Goal: Task Accomplishment & Management: Use online tool/utility

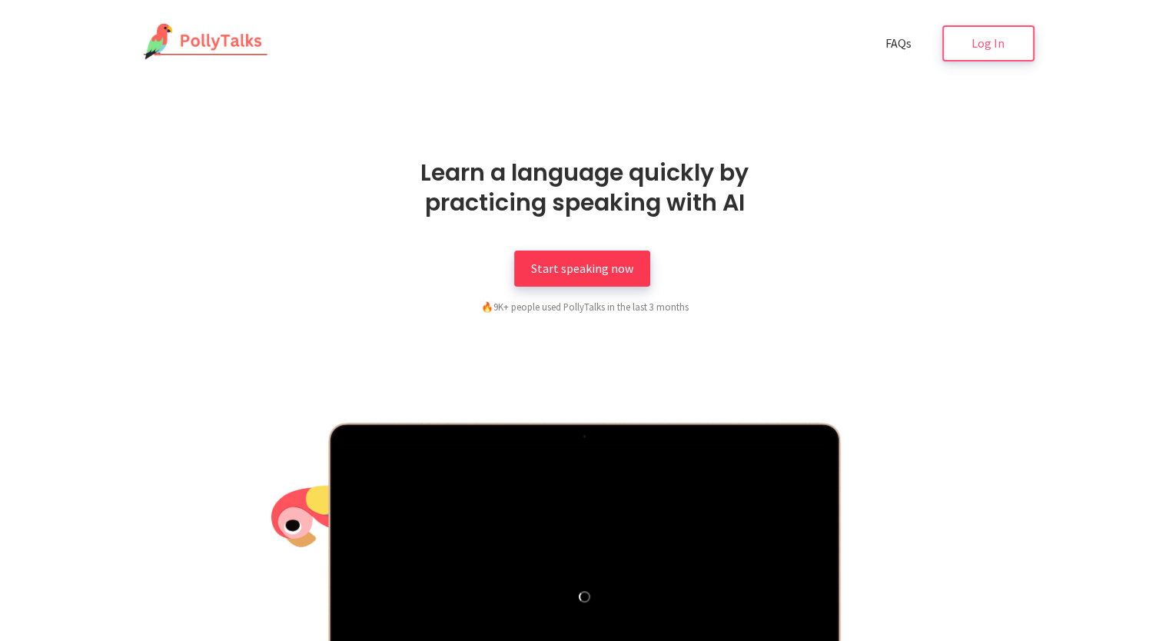
click at [634, 267] on link "Start speaking now" at bounding box center [582, 269] width 136 height 36
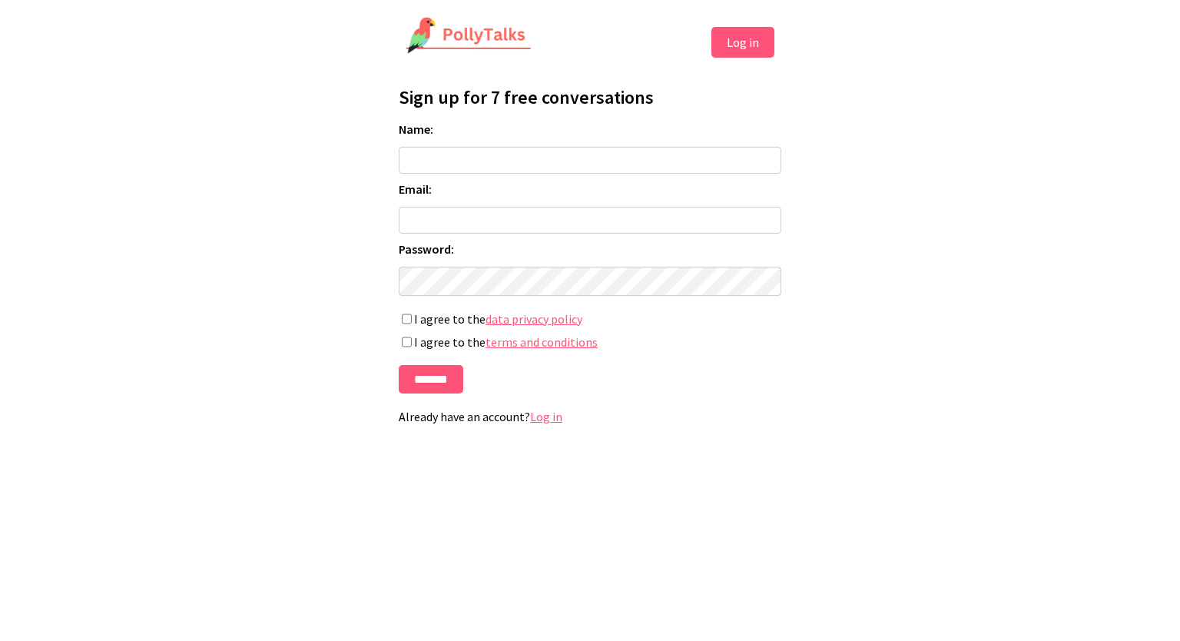
click at [612, 154] on input "Name:" at bounding box center [590, 160] width 383 height 27
type input "**********"
click at [559, 226] on input "Email:" at bounding box center [590, 220] width 383 height 27
type input "**********"
click at [409, 337] on label "I agree to the terms and conditions" at bounding box center [590, 341] width 383 height 15
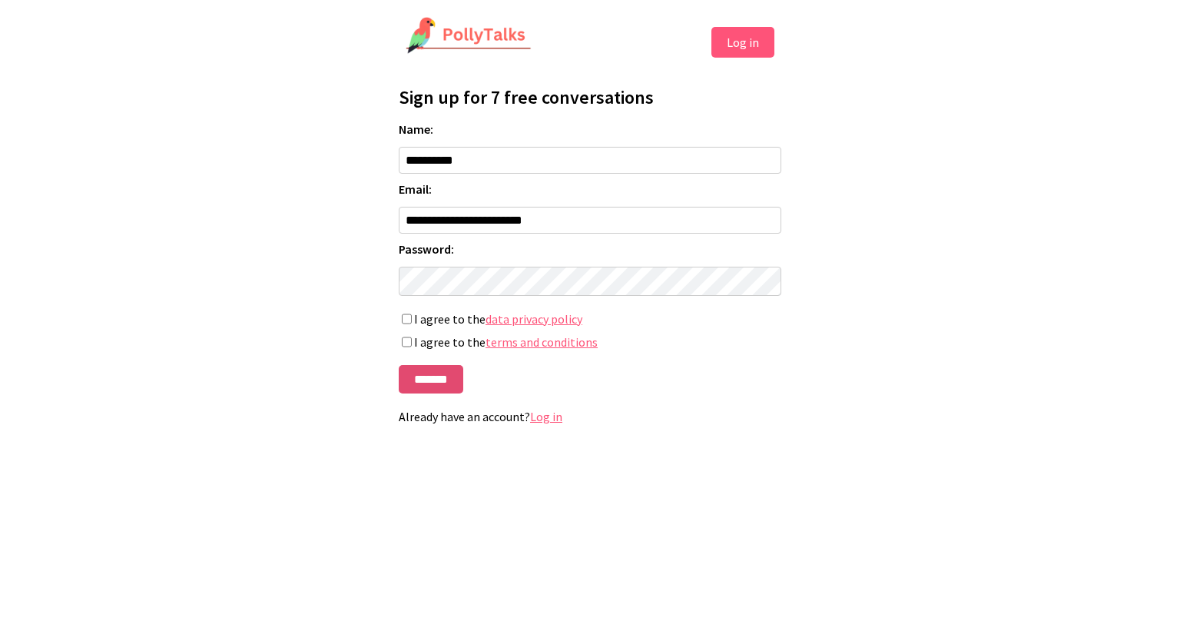
click at [418, 380] on input "*******" at bounding box center [431, 379] width 65 height 28
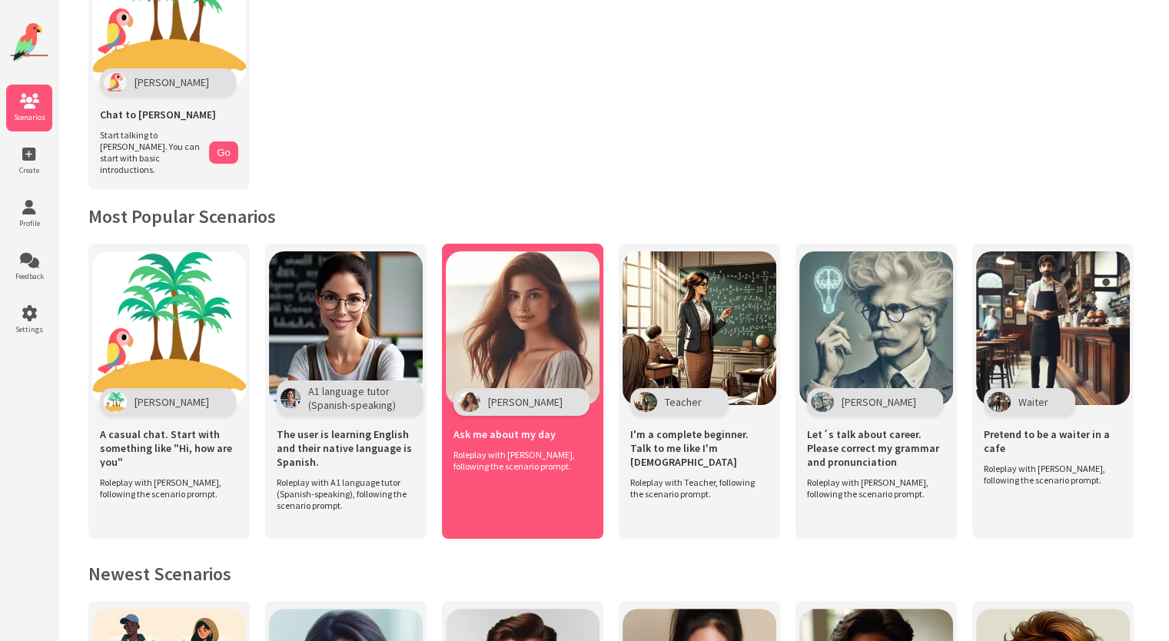
scroll to position [154, 0]
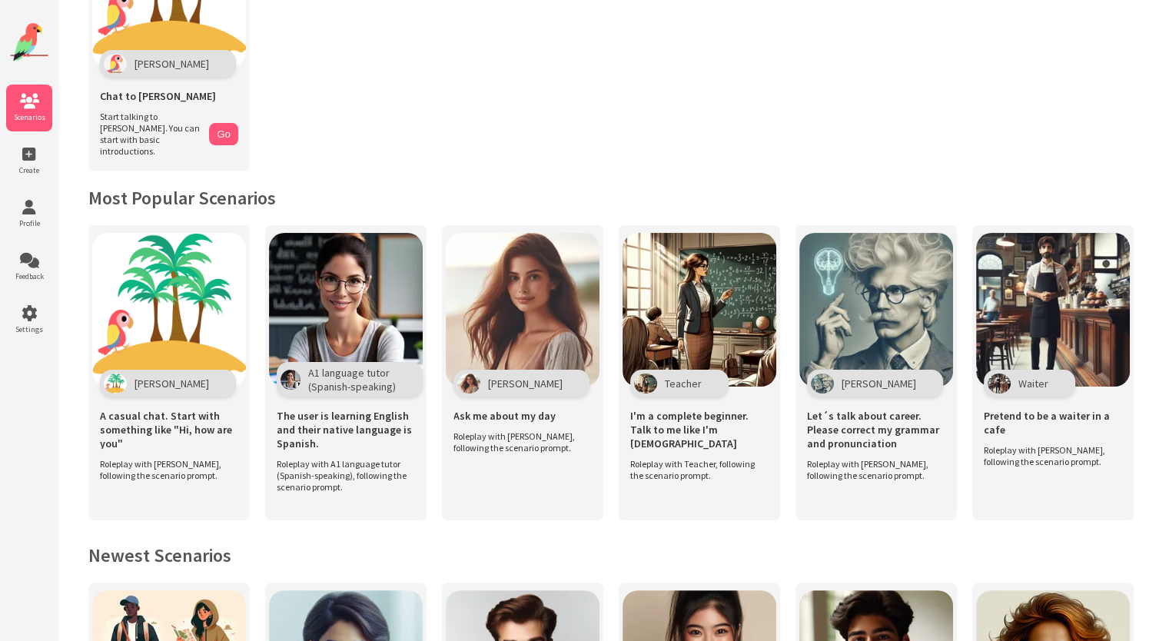
click at [1150, 402] on div "Get Started [PERSON_NAME] Chat to [PERSON_NAME] Start talking to [PERSON_NAME].…" at bounding box center [613, 642] width 1111 height 1593
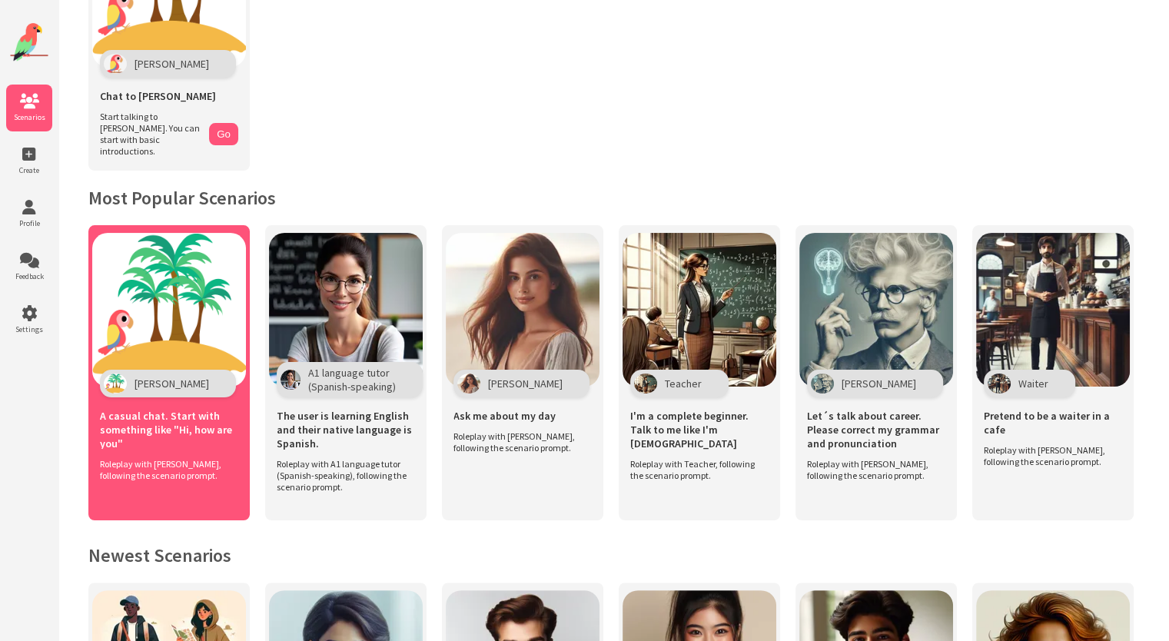
click at [179, 320] on img at bounding box center [169, 310] width 154 height 154
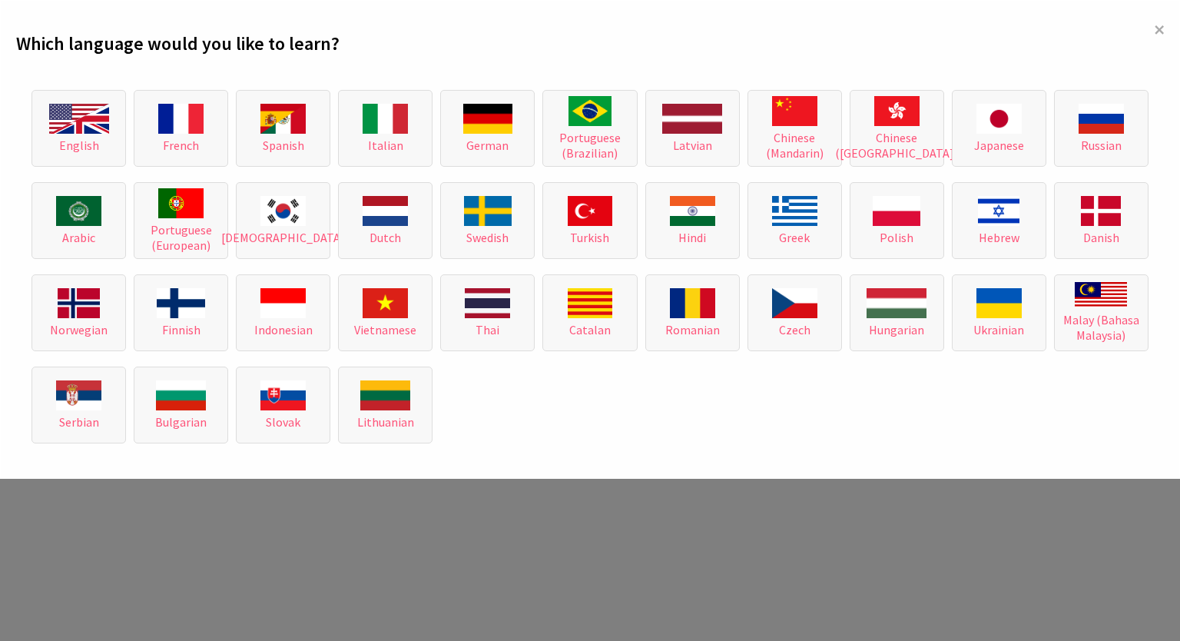
drag, startPoint x: 555, startPoint y: 314, endPoint x: 543, endPoint y: 416, distance: 102.1
click at [543, 416] on div "English French Spanish Italian German Portuguese (Brazilian) [DEMOGRAPHIC_DATA]…" at bounding box center [590, 267] width 1148 height 392
click at [85, 133] on button "English" at bounding box center [79, 128] width 95 height 77
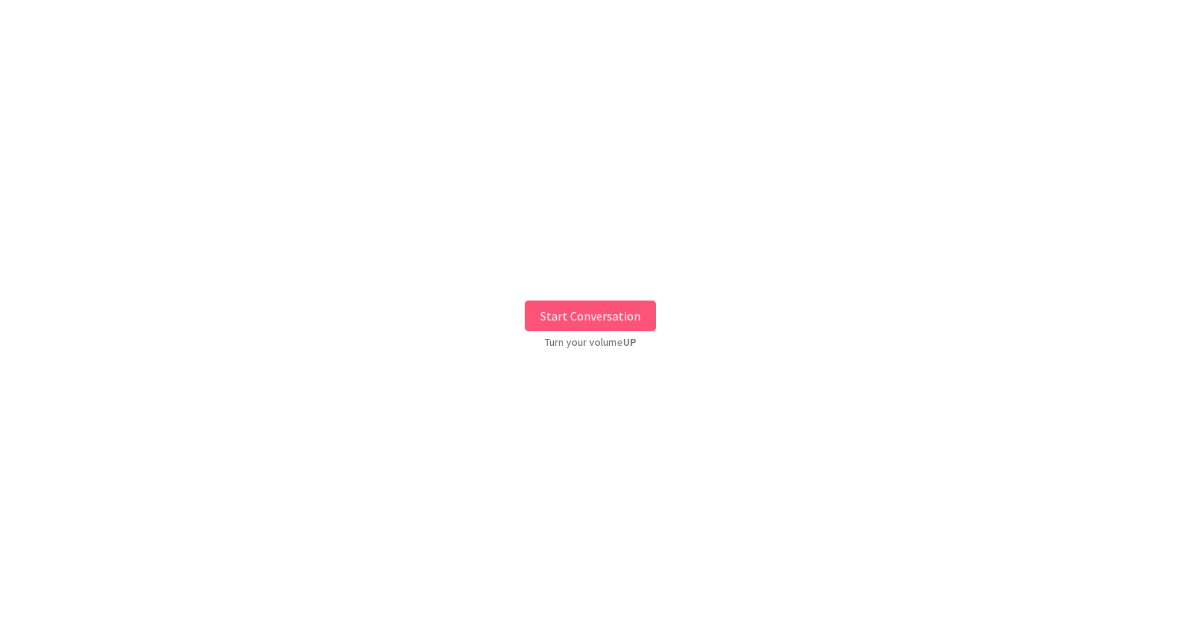
click at [629, 307] on button "Start Conversation" at bounding box center [590, 315] width 131 height 31
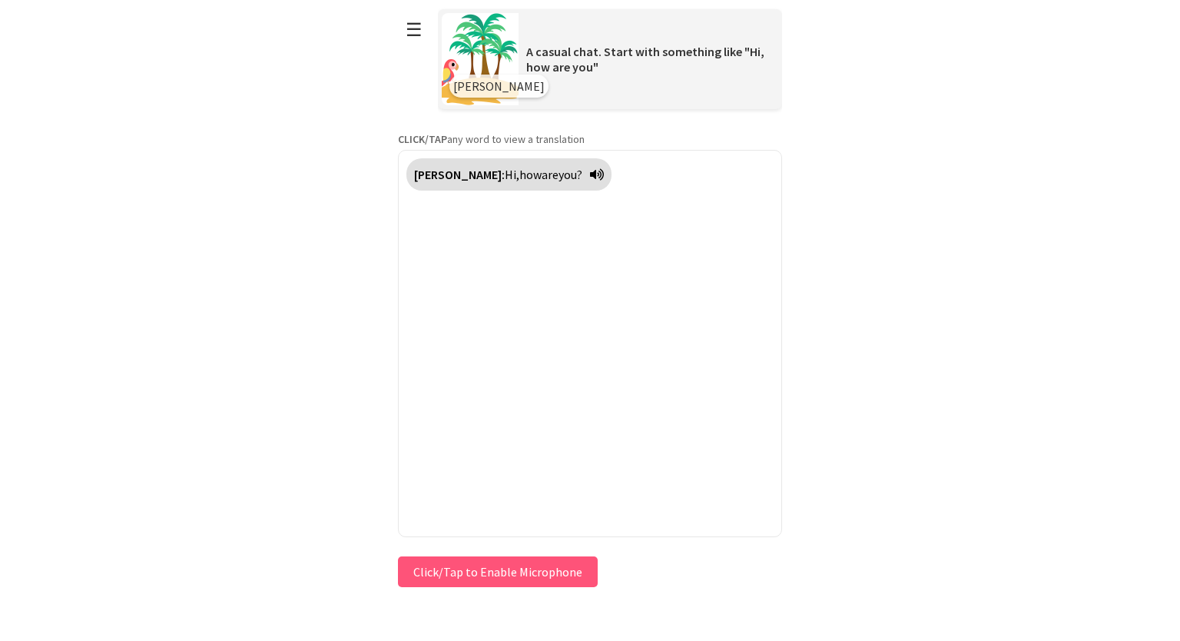
click at [568, 572] on button "Click/Tap to Enable Microphone" at bounding box center [498, 571] width 200 height 31
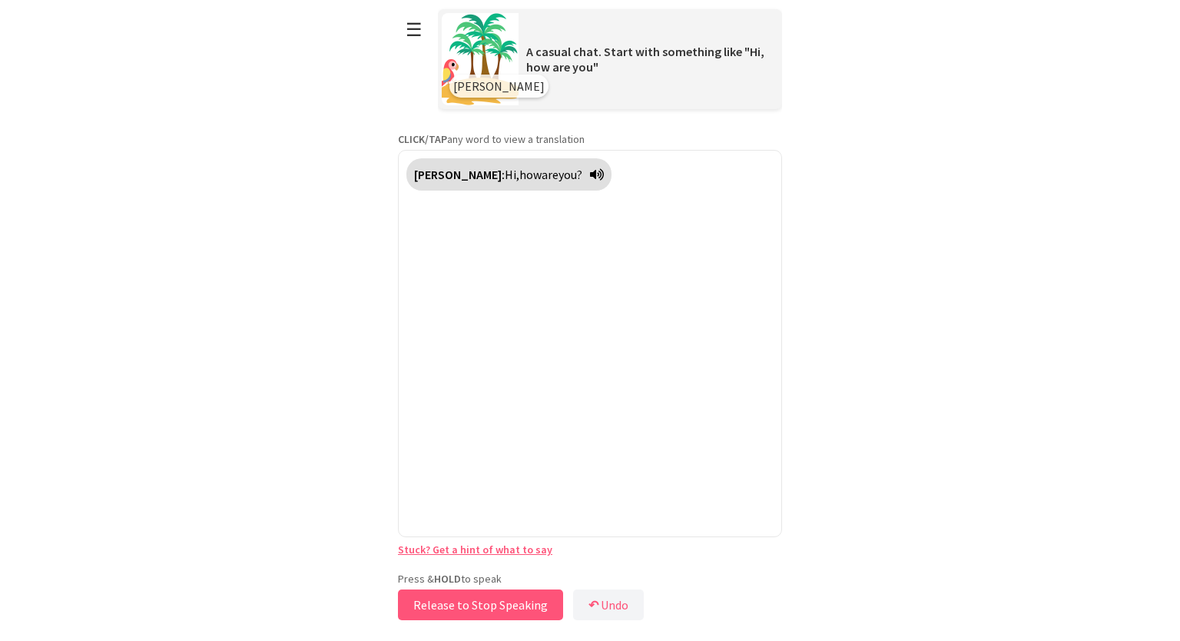
click at [500, 610] on button "Release to Stop Speaking" at bounding box center [480, 604] width 165 height 31
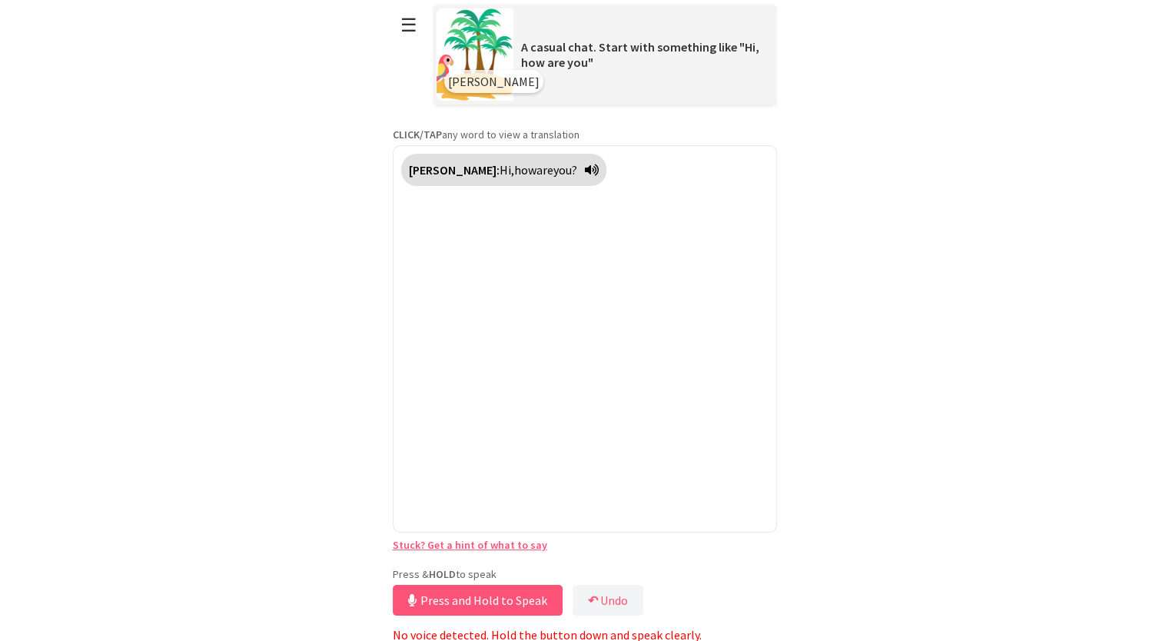
scroll to position [6, 0]
click at [519, 585] on button "Release to Stop Speaking" at bounding box center [475, 598] width 165 height 31
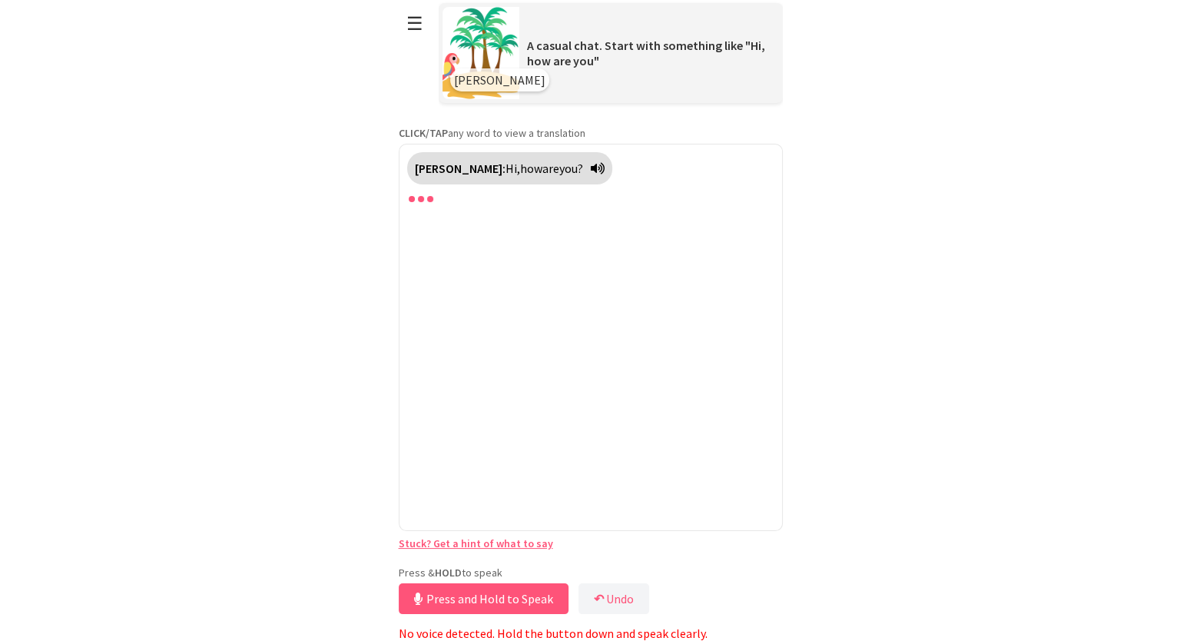
scroll to position [0, 0]
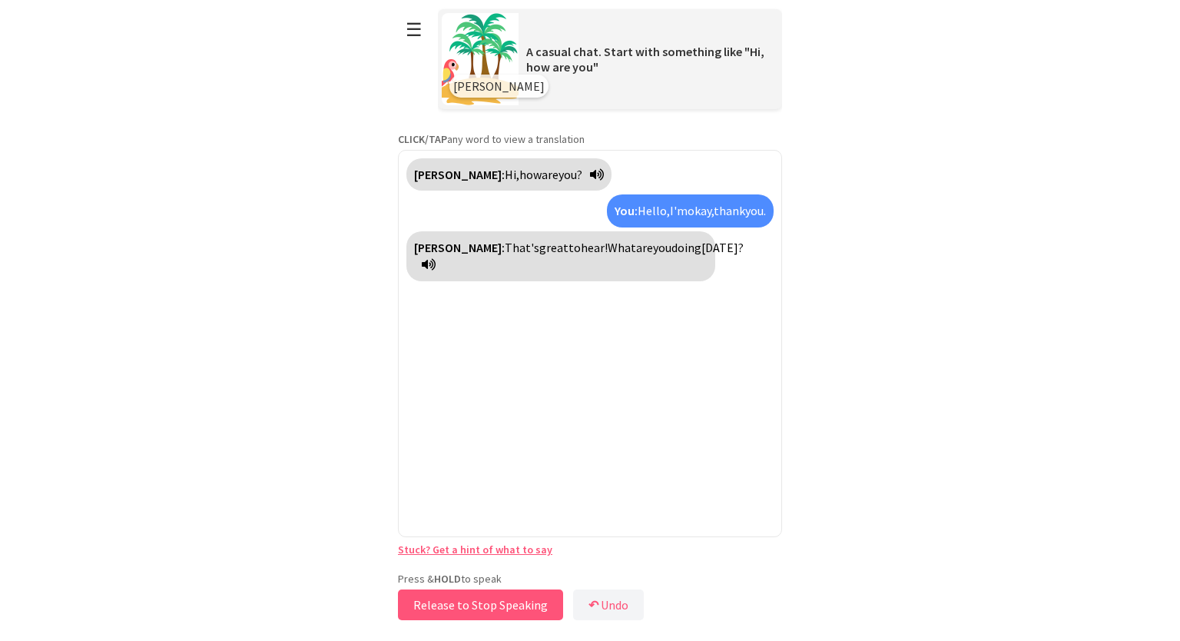
click at [506, 604] on button "Release to Stop Speaking" at bounding box center [480, 604] width 165 height 31
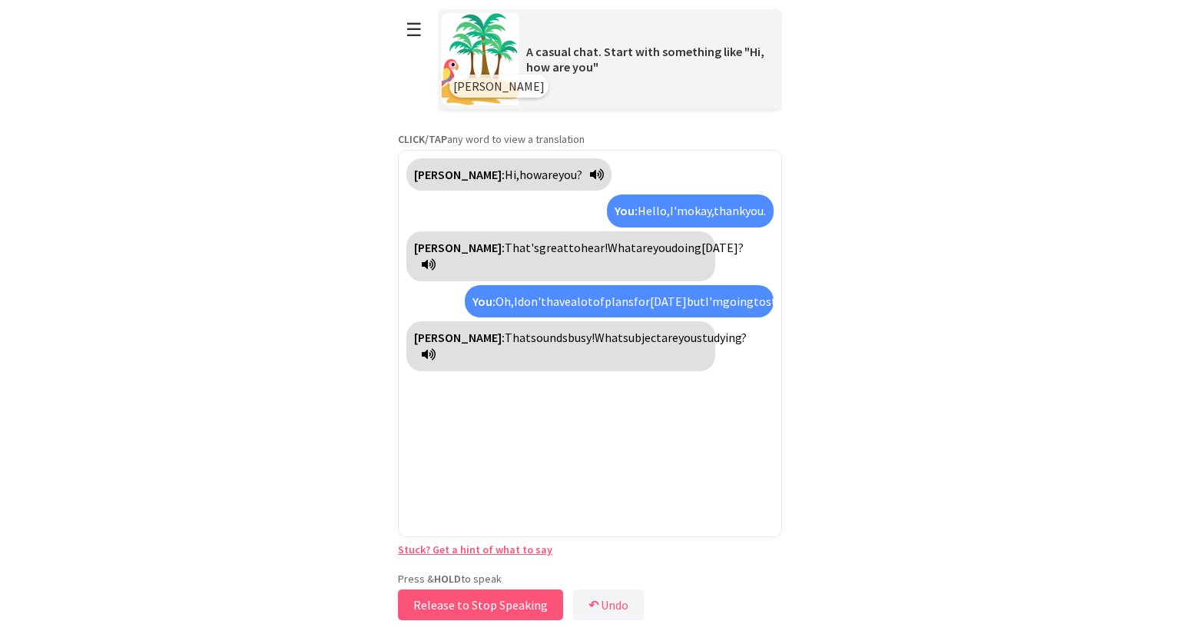
click at [535, 601] on button "Release to Stop Speaking" at bounding box center [480, 604] width 165 height 31
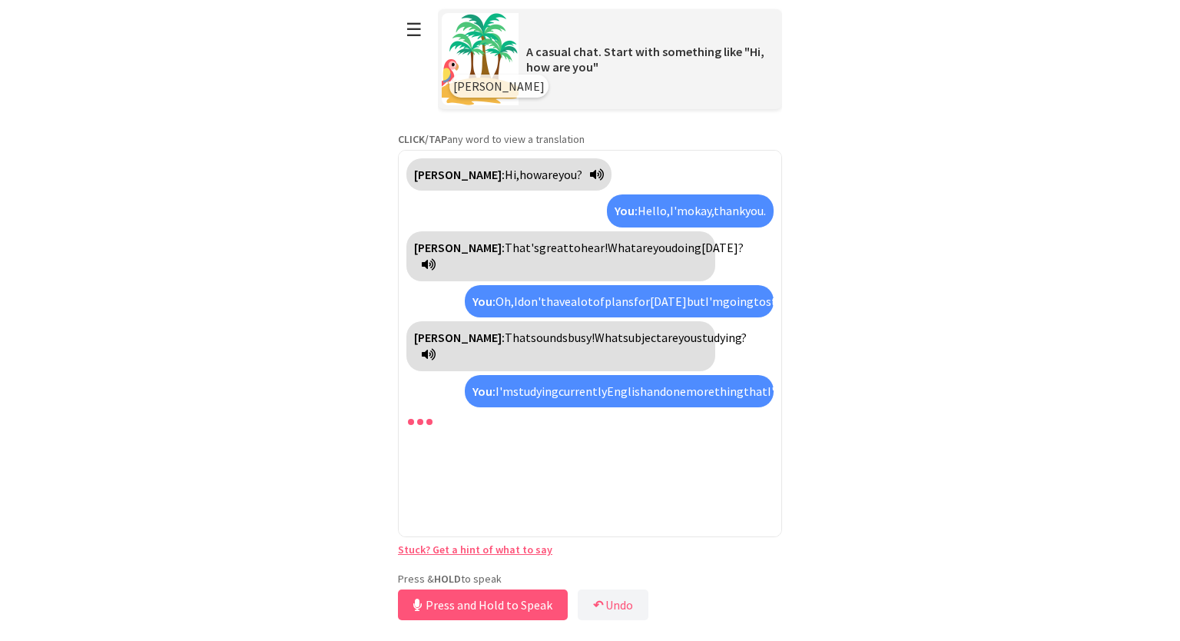
scroll to position [15, 0]
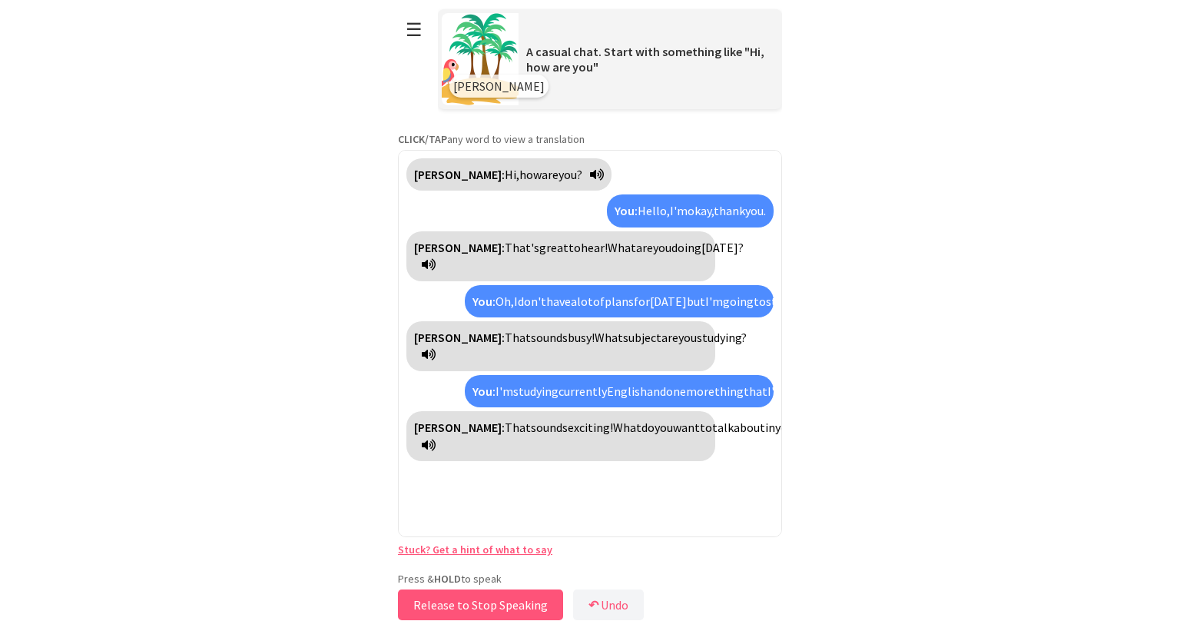
drag, startPoint x: 543, startPoint y: 599, endPoint x: 546, endPoint y: 586, distance: 13.6
click at [546, 586] on div "Press & HOLD to speak Release to Stop Speaking ↶ Undo Save No voice detected. H…" at bounding box center [590, 598] width 384 height 52
click at [520, 613] on button "Release to Stop Speaking" at bounding box center [480, 604] width 165 height 31
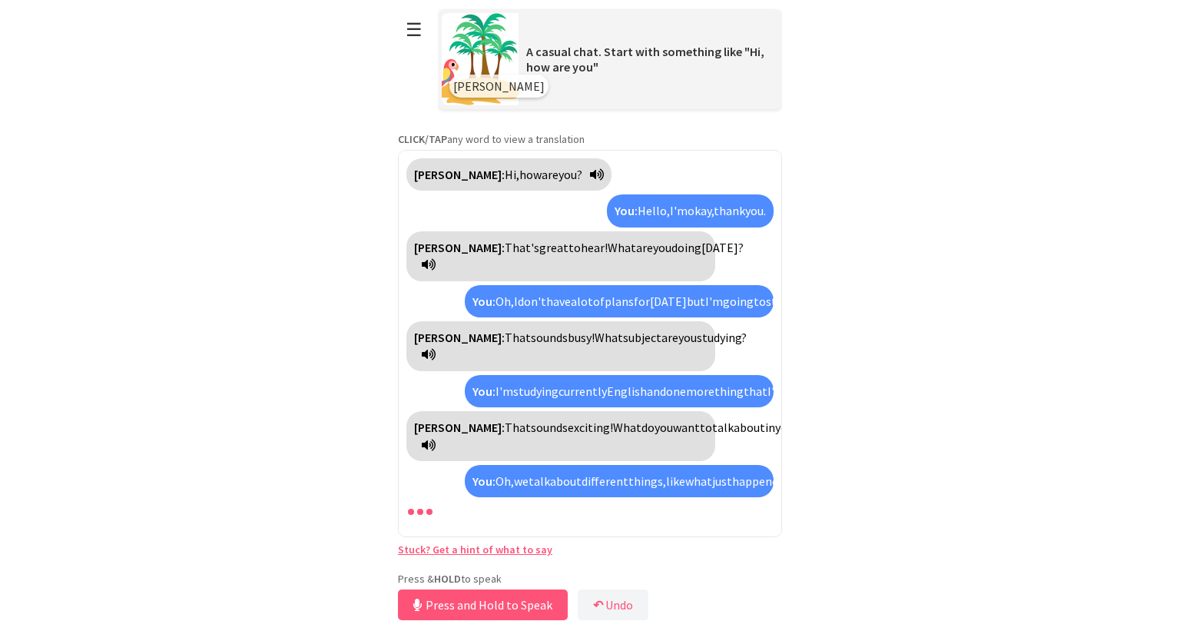
scroll to position [139, 0]
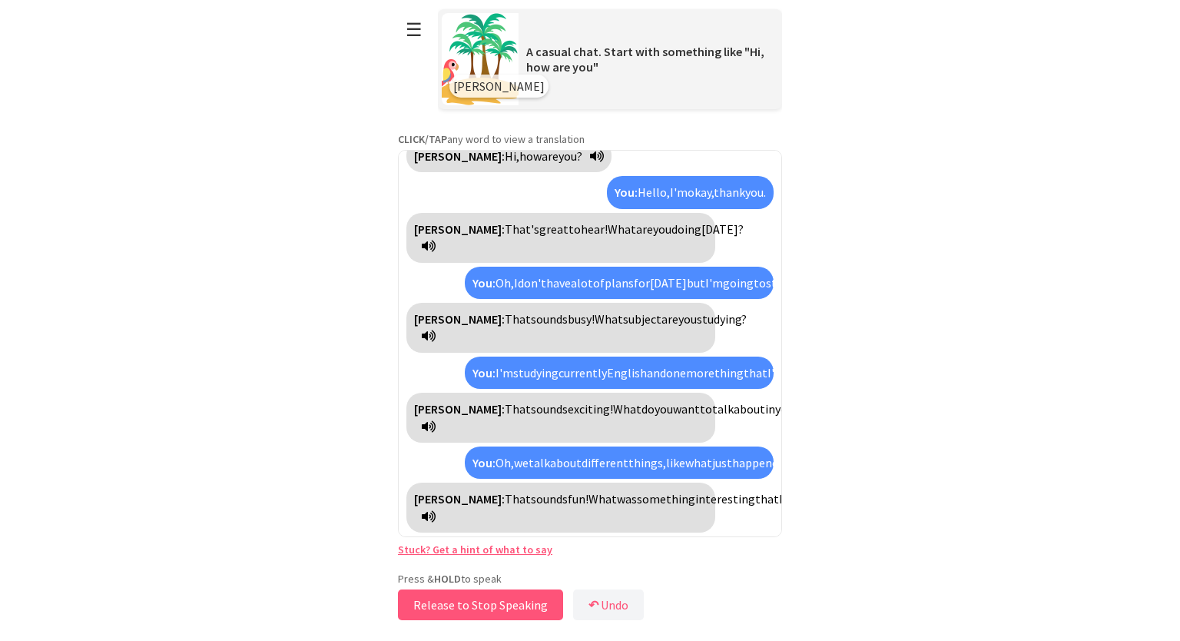
click at [535, 595] on button "Release to Stop Speaking" at bounding box center [480, 604] width 165 height 31
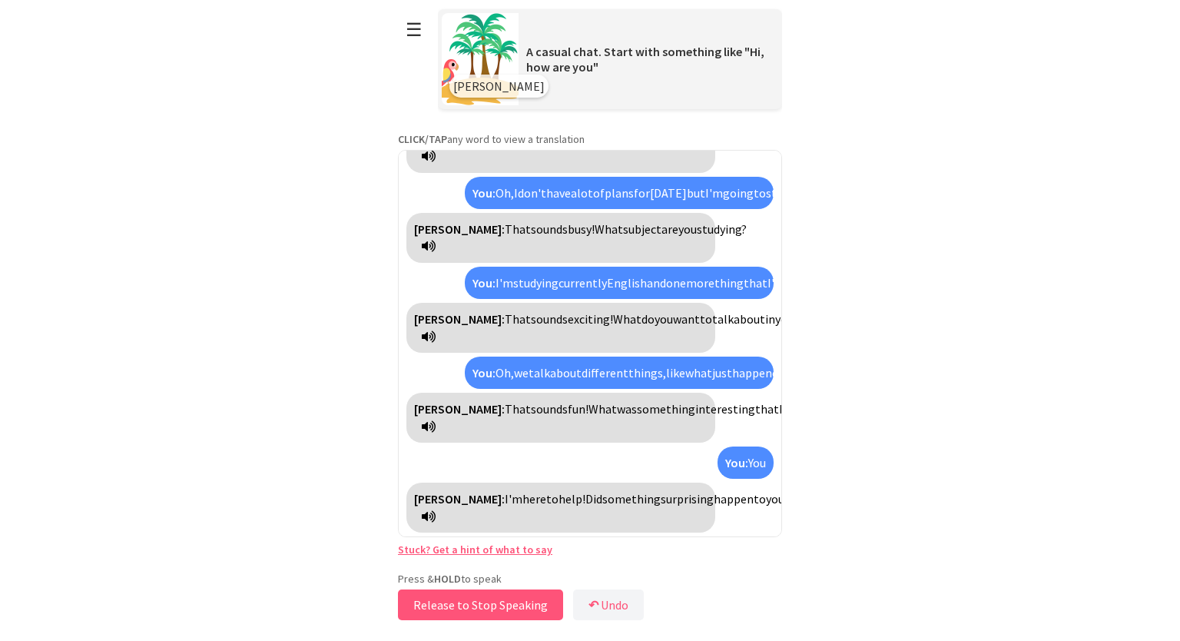
scroll to position [229, 0]
click at [533, 594] on button "Release to Stop Speaking" at bounding box center [480, 604] width 165 height 31
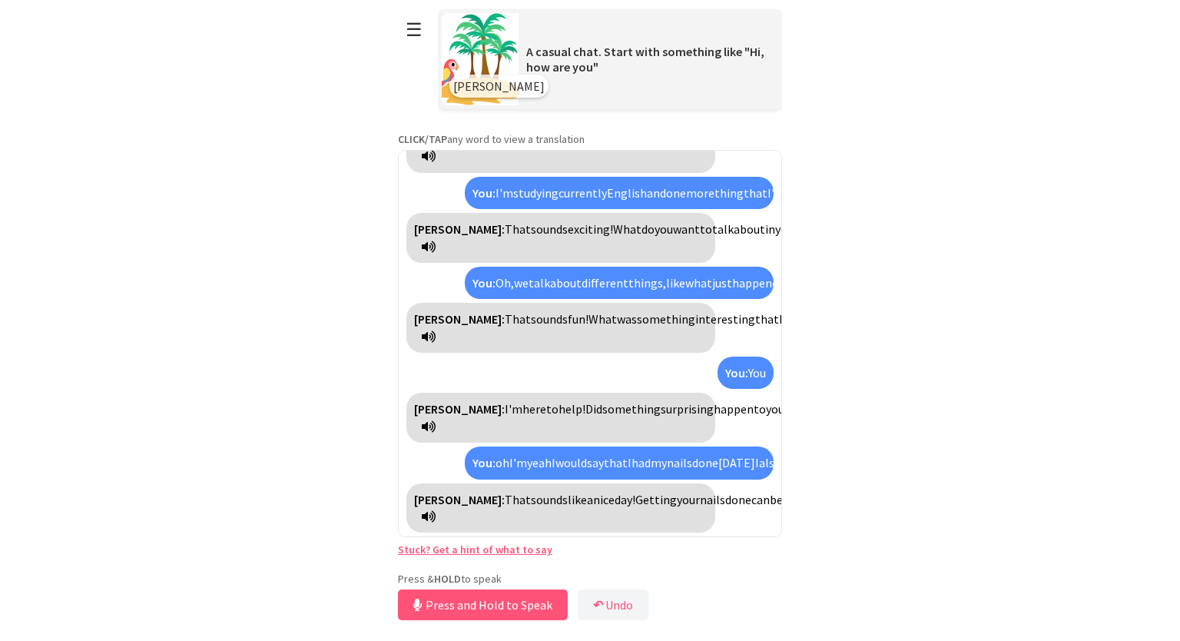
scroll to position [371, 0]
click at [434, 600] on button "Release to Stop Speaking" at bounding box center [480, 604] width 165 height 31
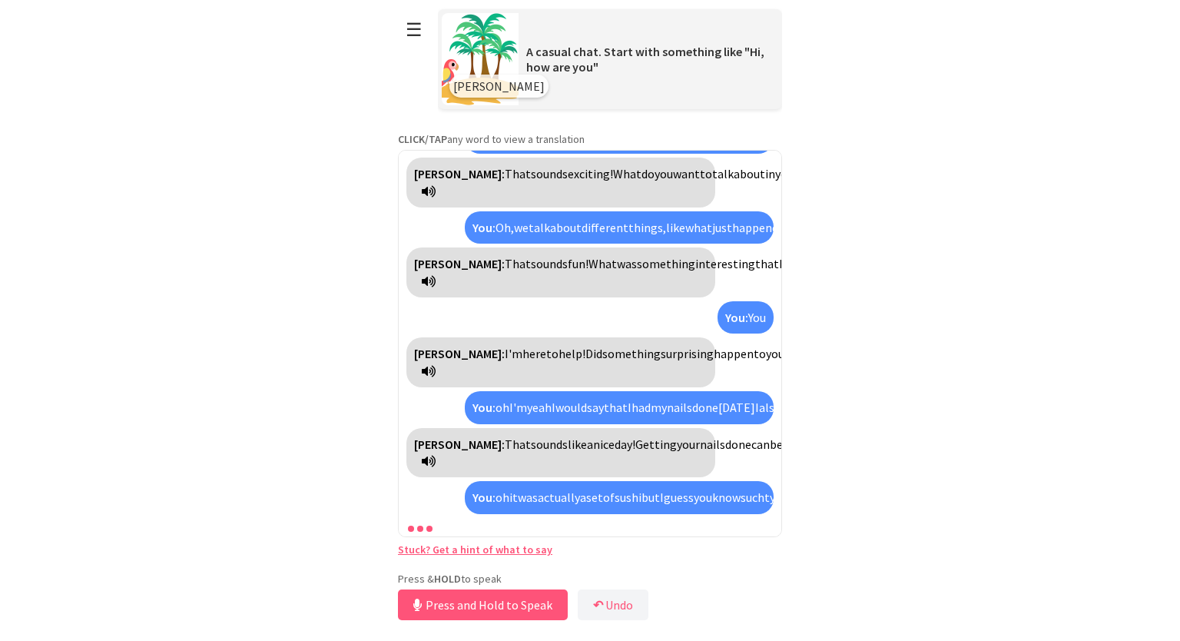
scroll to position [513, 0]
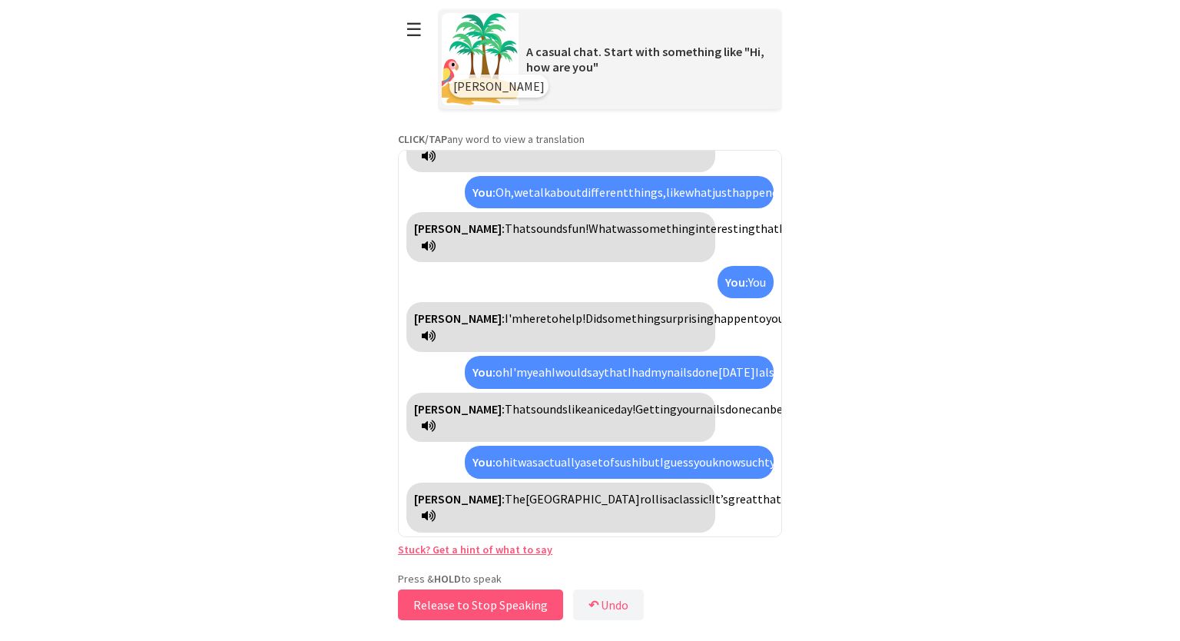
click at [523, 599] on button "Release to Stop Speaking" at bounding box center [480, 604] width 165 height 31
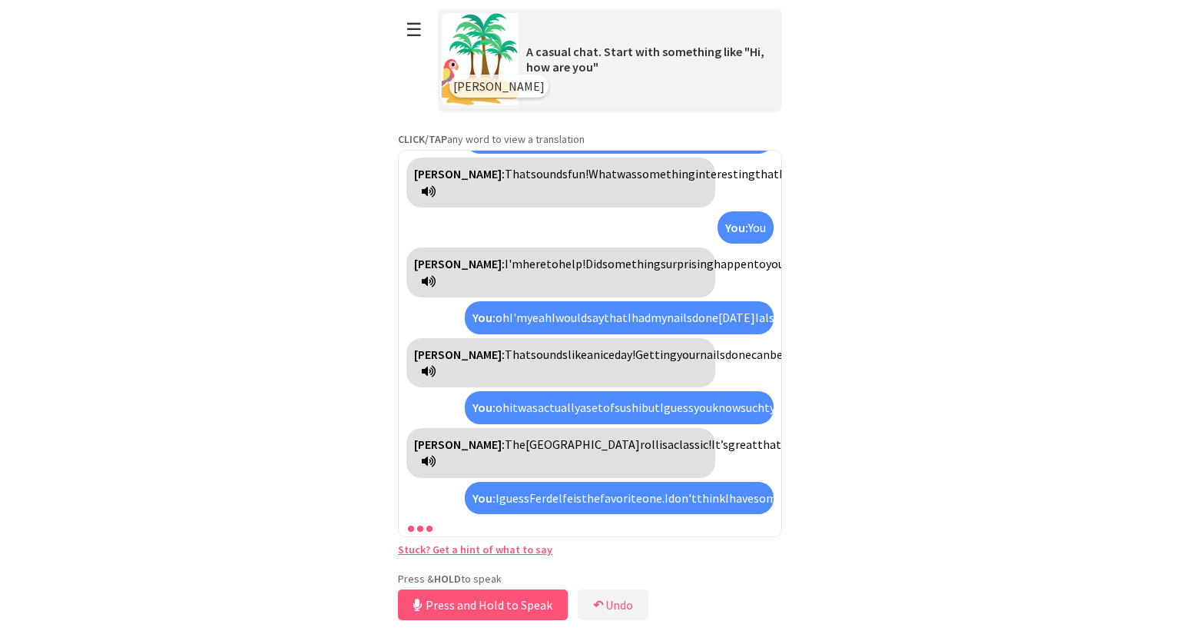
scroll to position [672, 0]
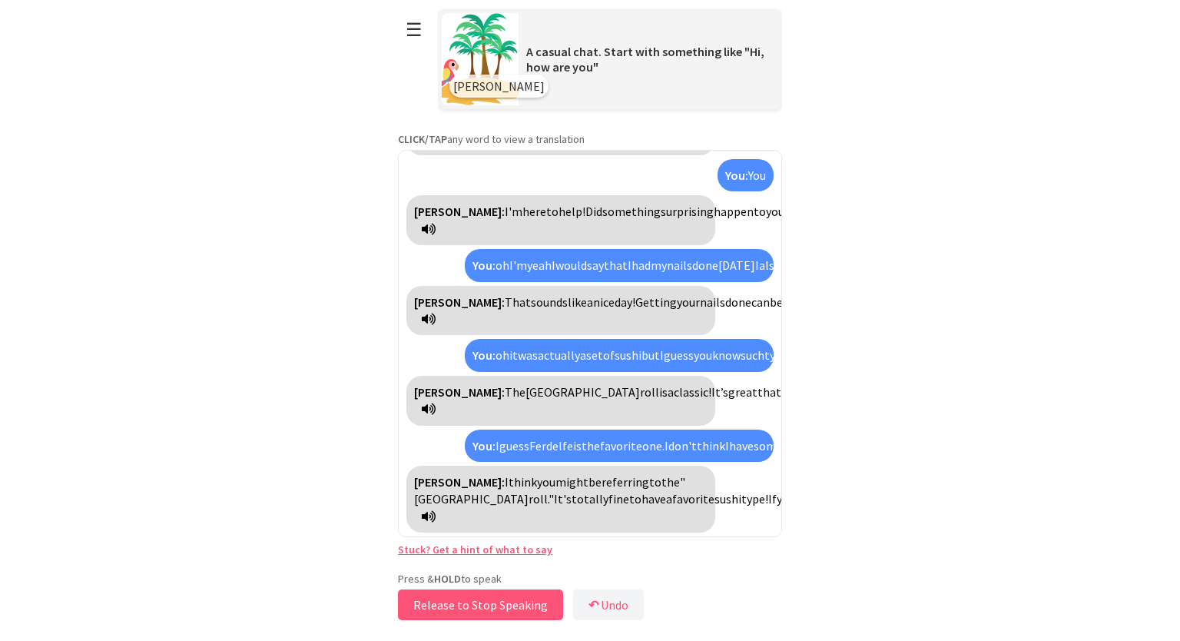
click at [523, 596] on button "Release to Stop Speaking" at bounding box center [480, 604] width 165 height 31
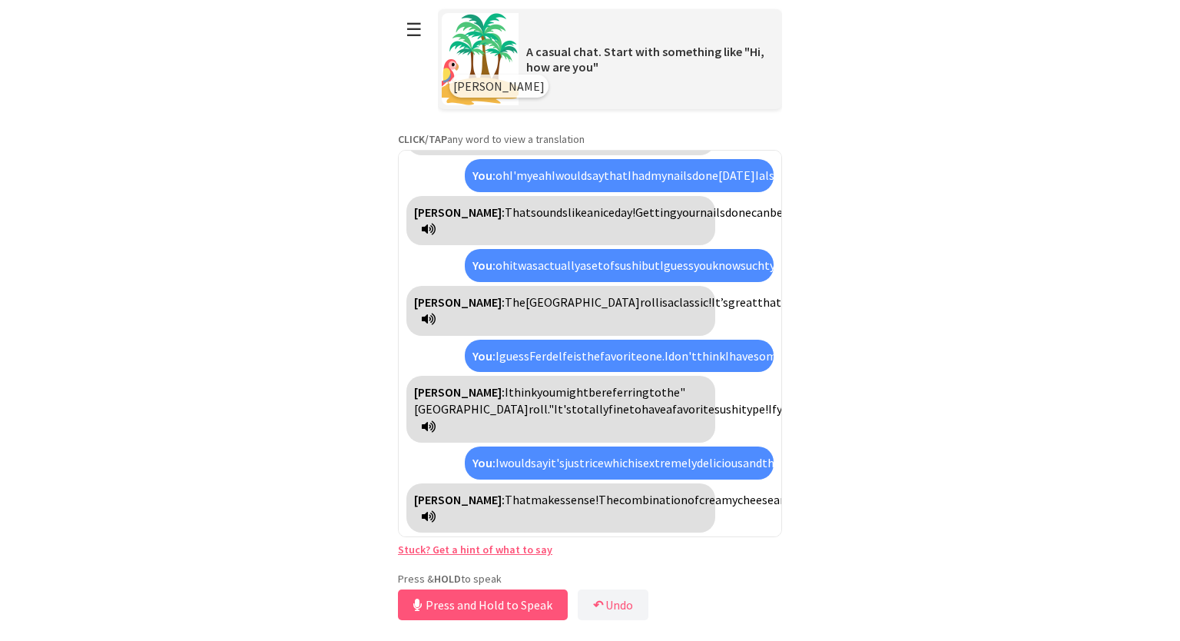
scroll to position [830, 0]
click at [546, 602] on button "Release to Stop Speaking" at bounding box center [480, 604] width 165 height 31
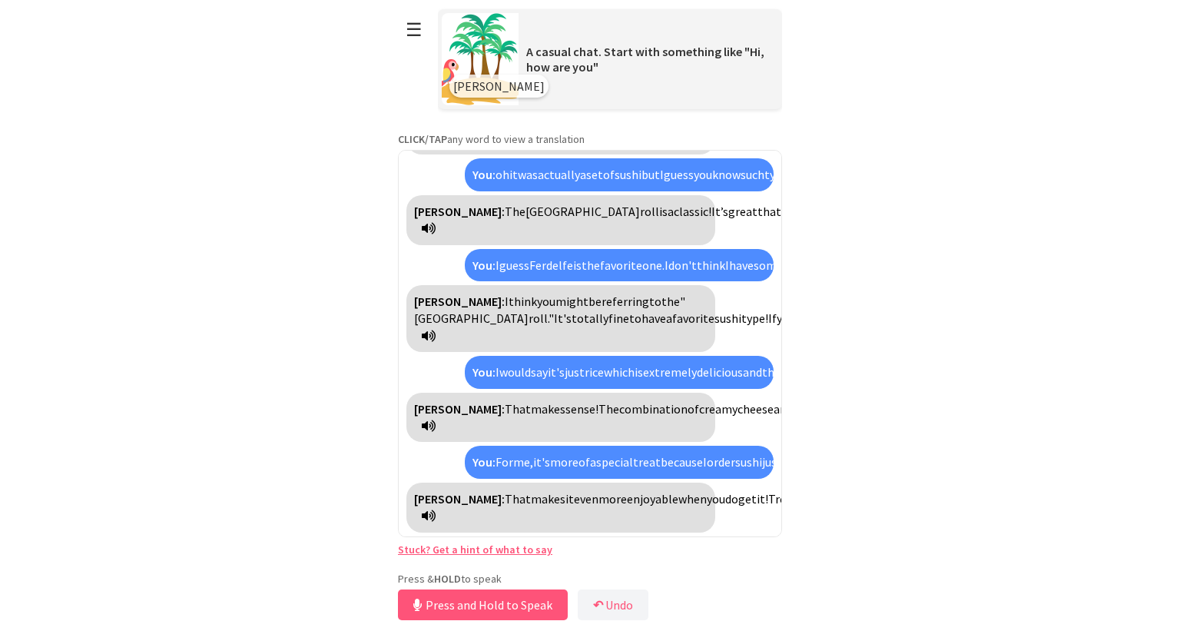
scroll to position [989, 0]
click at [540, 606] on button "Release to Stop Speaking" at bounding box center [480, 604] width 165 height 31
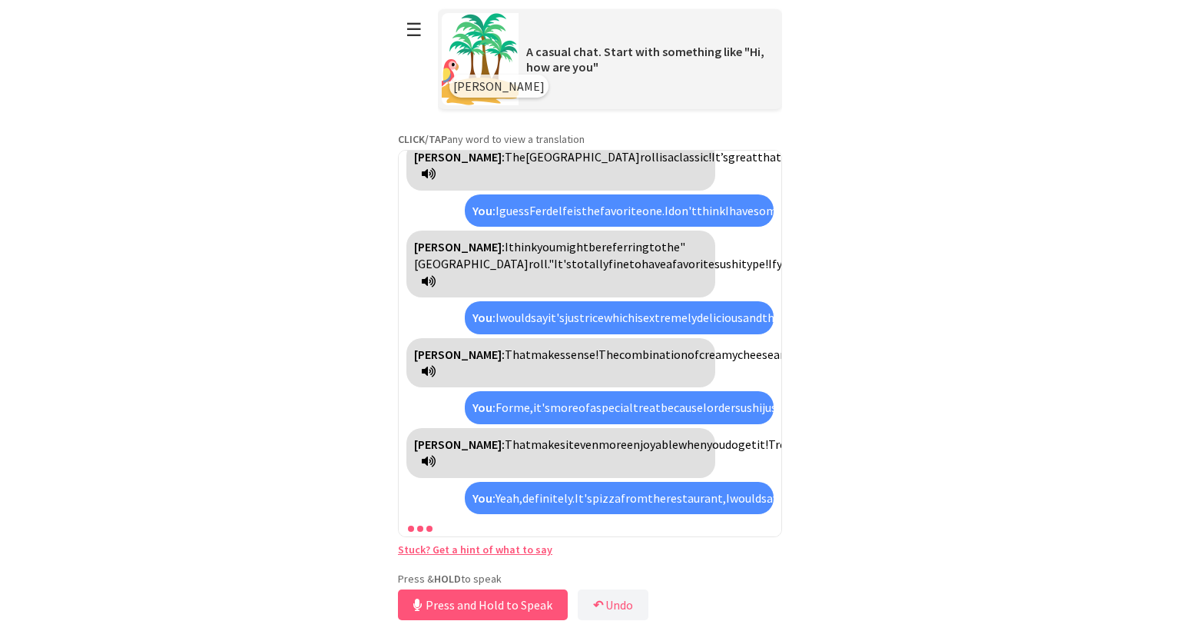
scroll to position [1165, 0]
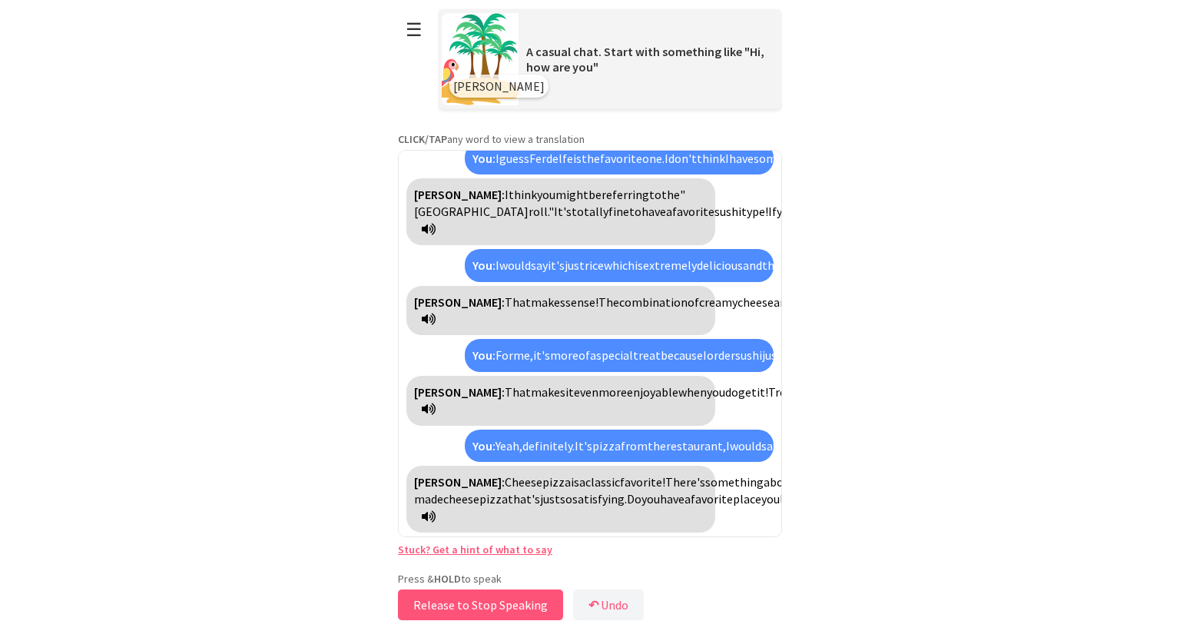
click at [544, 603] on button "Release to Stop Speaking" at bounding box center [480, 604] width 165 height 31
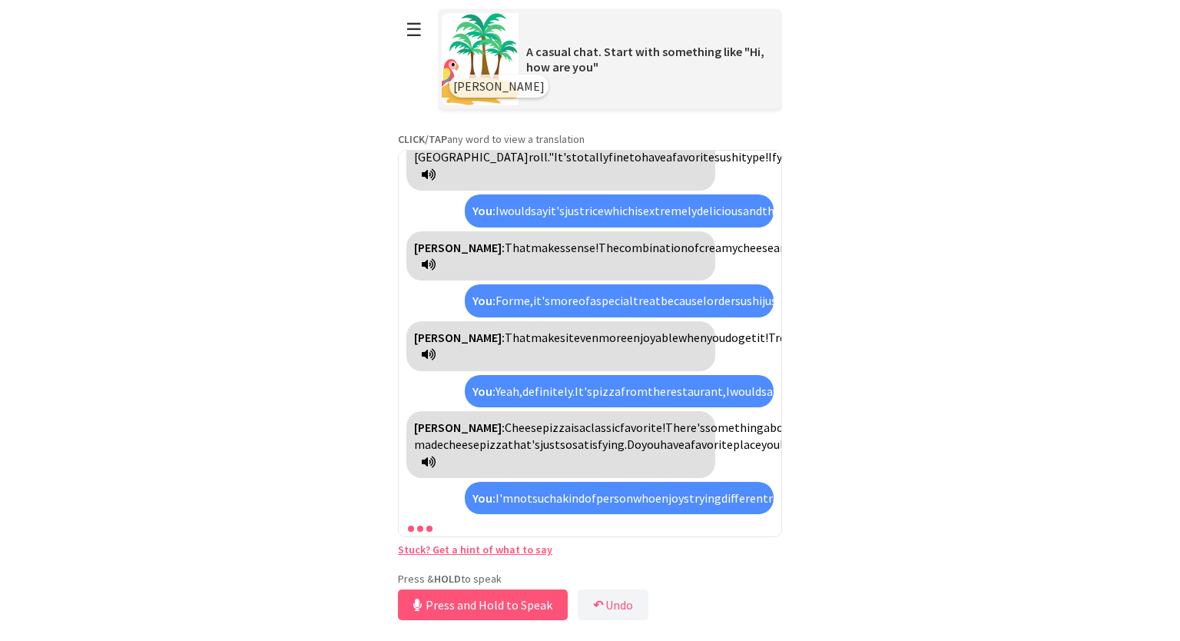
scroll to position [1359, 0]
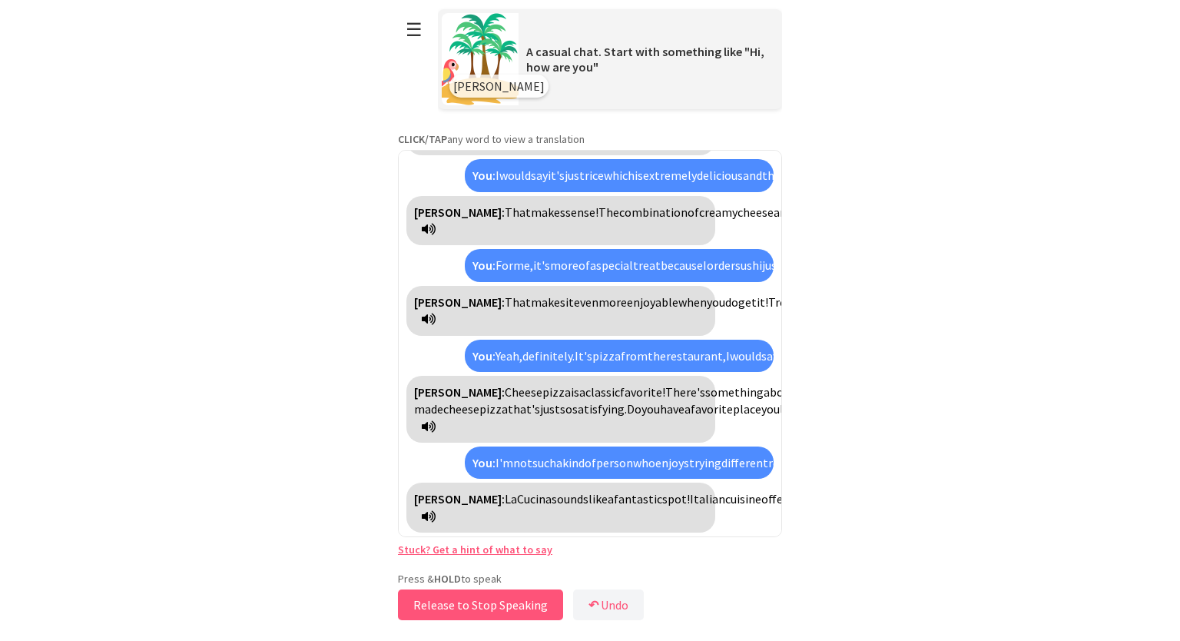
click at [504, 596] on button "Release to Stop Speaking" at bounding box center [480, 604] width 165 height 31
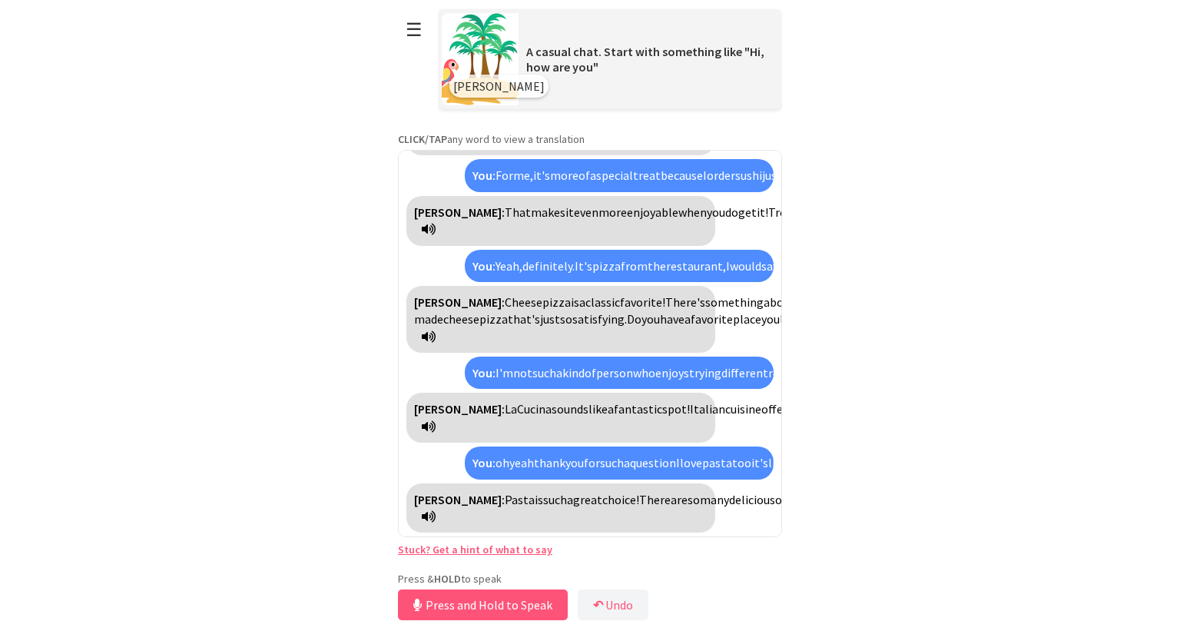
scroll to position [1535, 0]
click at [509, 593] on button "Release to Stop Speaking" at bounding box center [480, 604] width 165 height 31
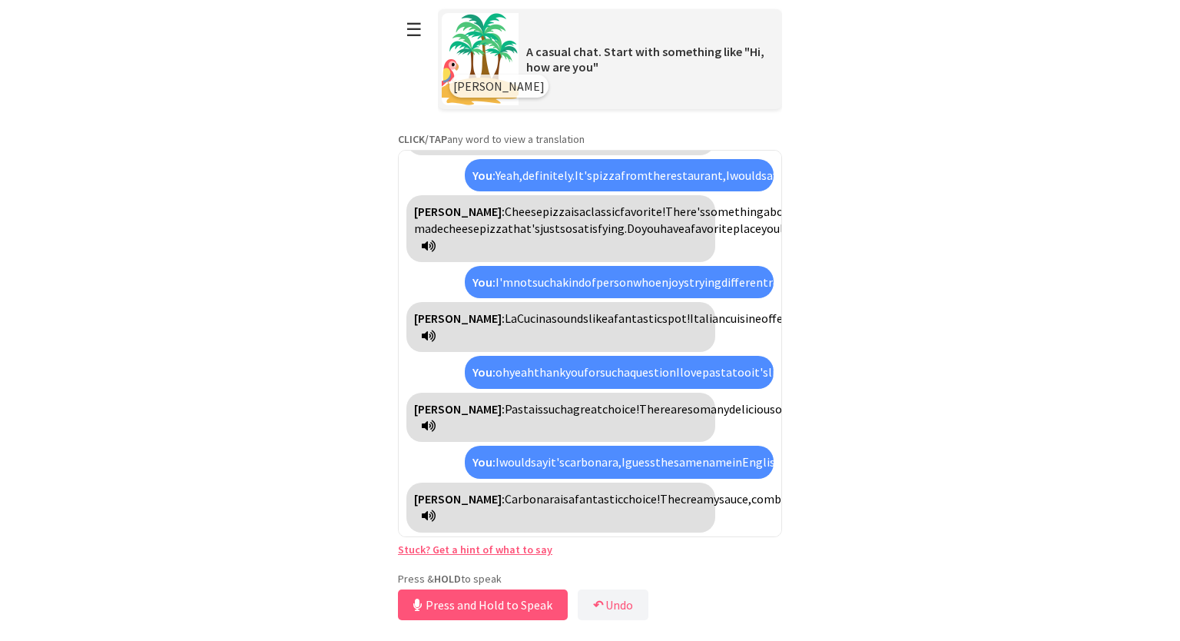
scroll to position [1728, 0]
click at [513, 598] on button "Release to Stop Speaking" at bounding box center [480, 604] width 165 height 31
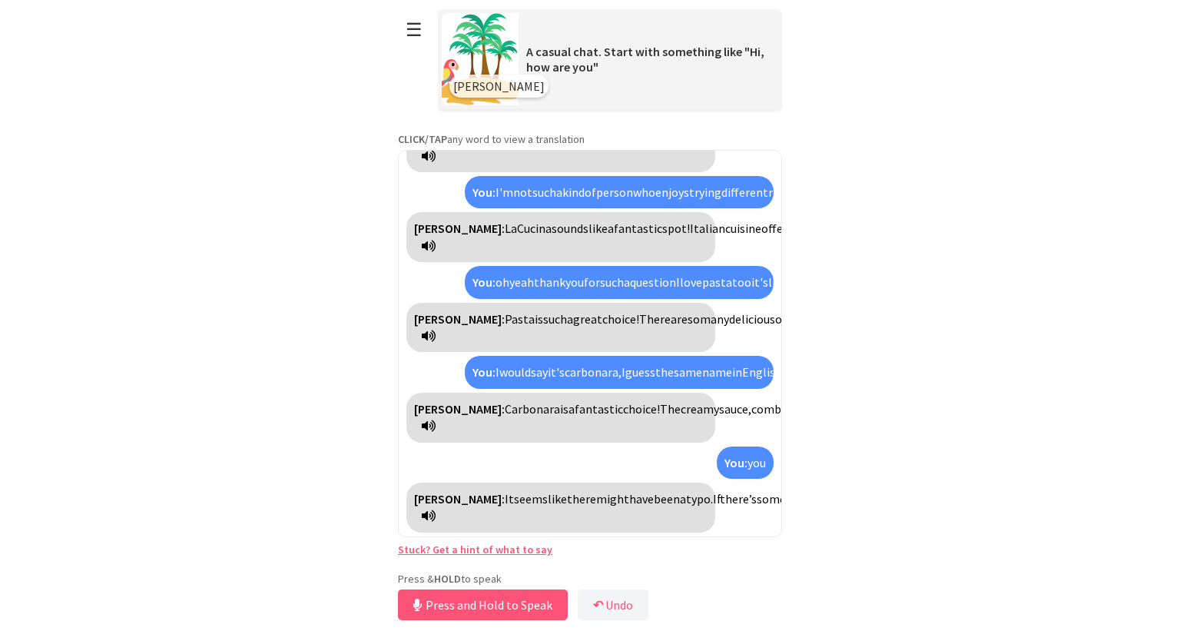
scroll to position [1835, 0]
click at [538, 597] on button "Release to Stop Speaking" at bounding box center [480, 604] width 165 height 31
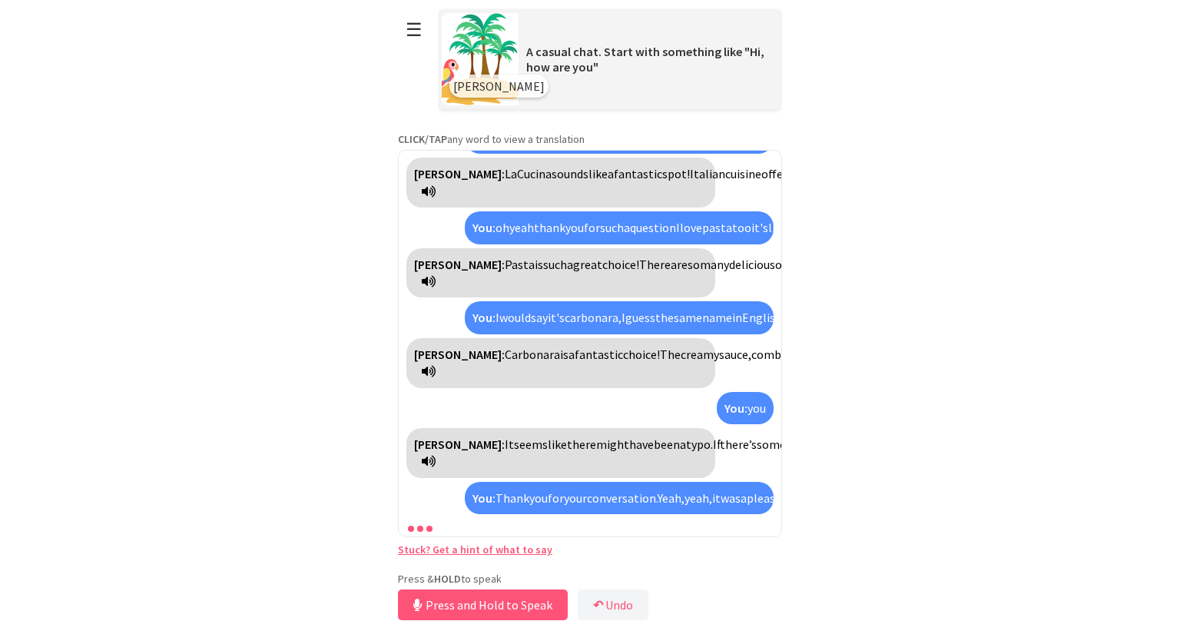
scroll to position [1977, 0]
